Goal: Navigation & Orientation: Find specific page/section

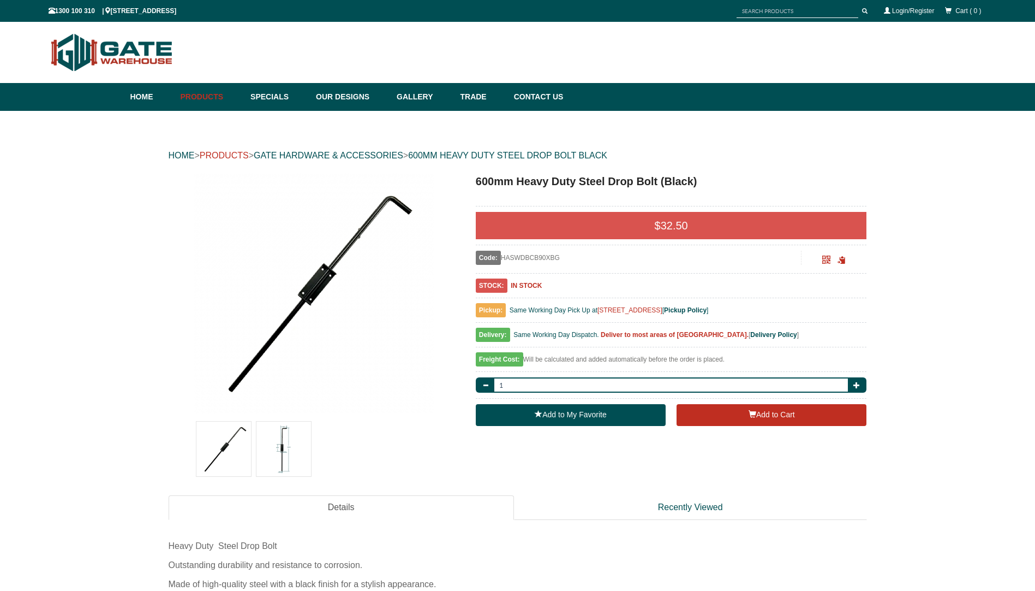
click at [238, 151] on link "PRODUCTS" at bounding box center [224, 155] width 49 height 9
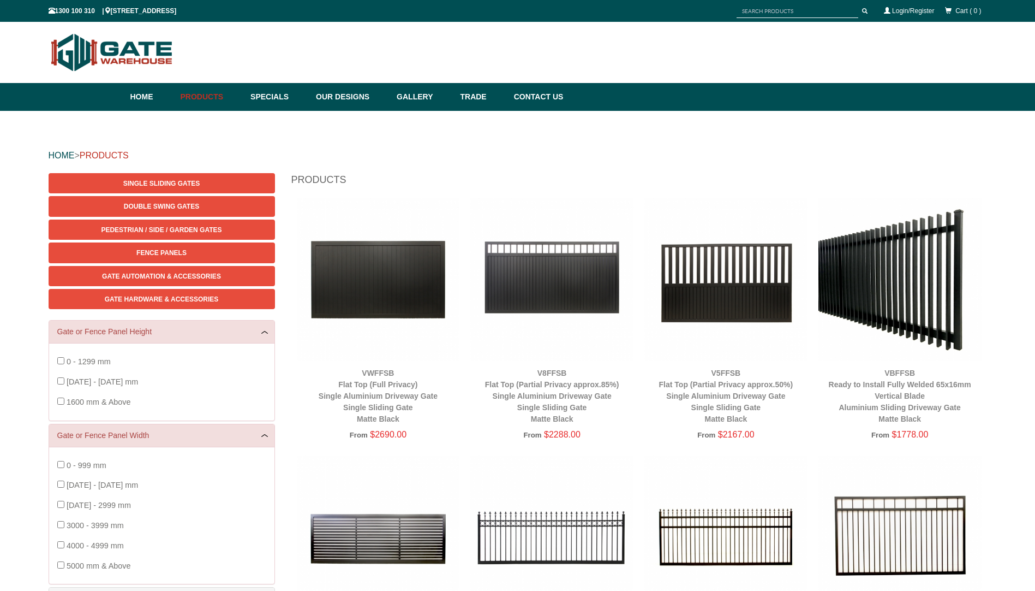
click at [120, 153] on link "PRODUCTS" at bounding box center [104, 155] width 49 height 9
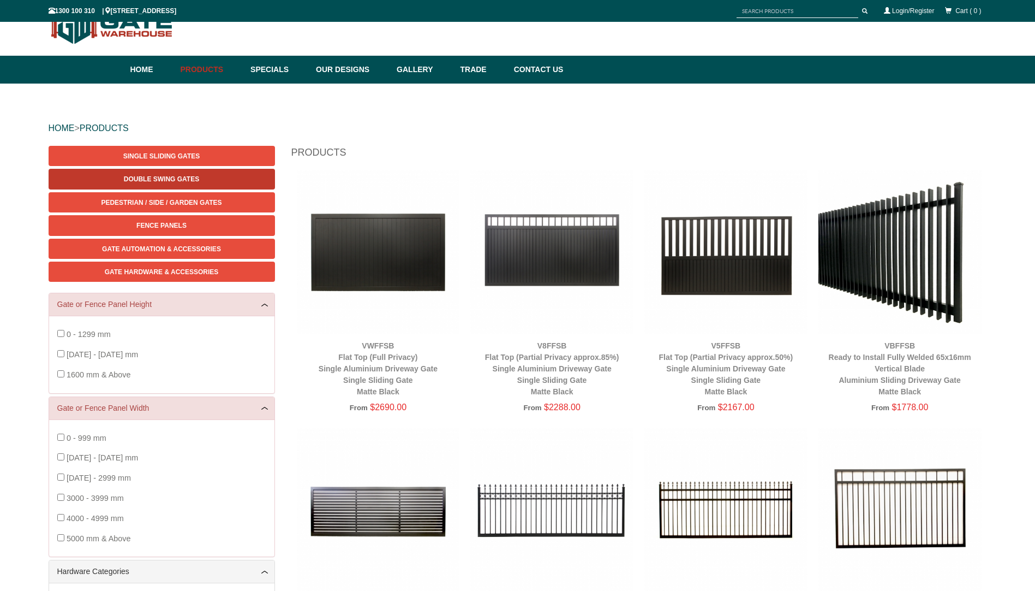
click at [175, 181] on span "Double Swing Gates" at bounding box center [161, 179] width 75 height 8
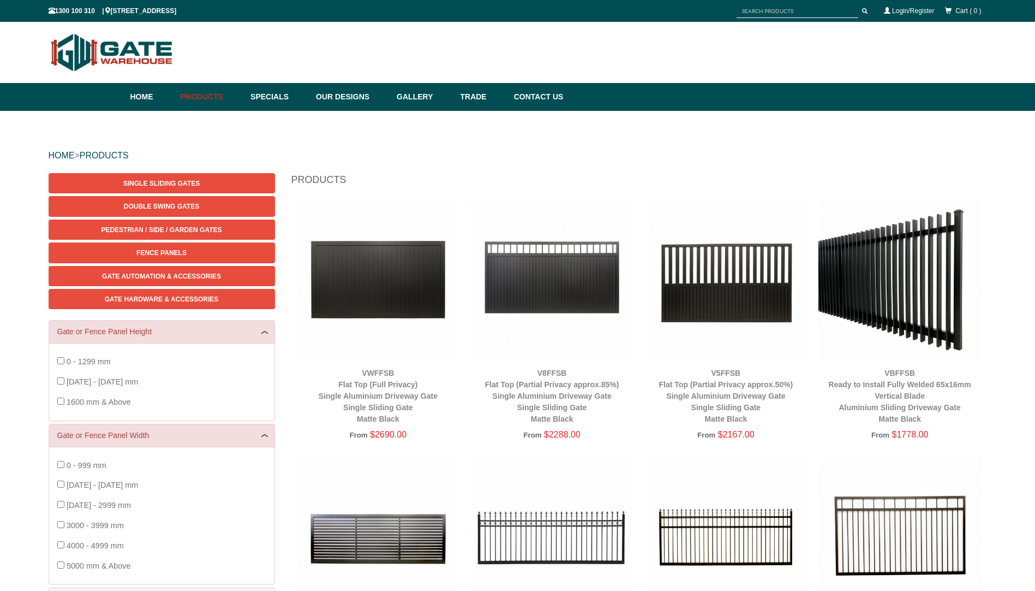
scroll to position [27, 0]
